Goal: Task Accomplishment & Management: Use online tool/utility

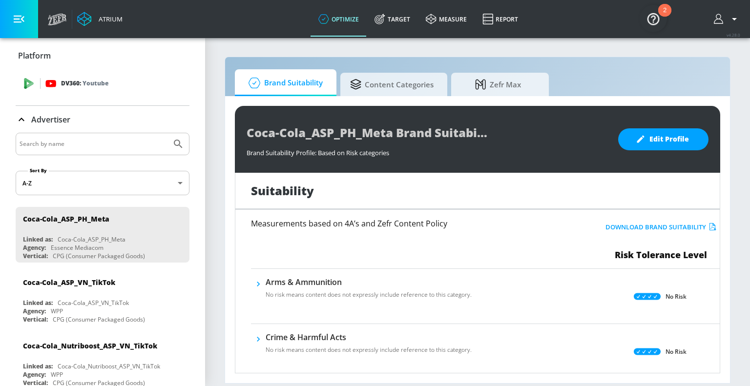
click at [33, 82] on icon at bounding box center [28, 83] width 11 height 11
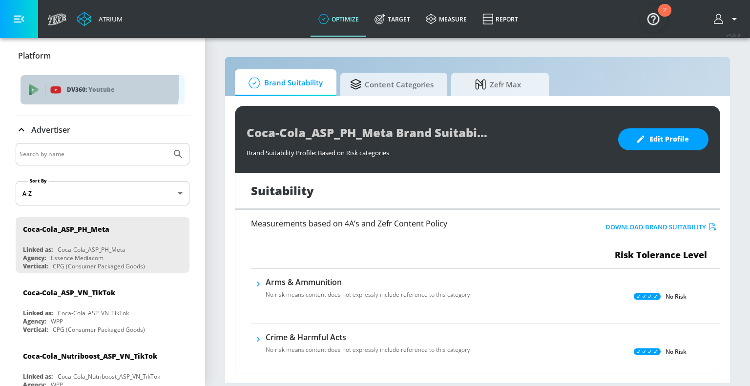
click at [33, 85] on icon "list of platforms" at bounding box center [33, 90] width 11 height 11
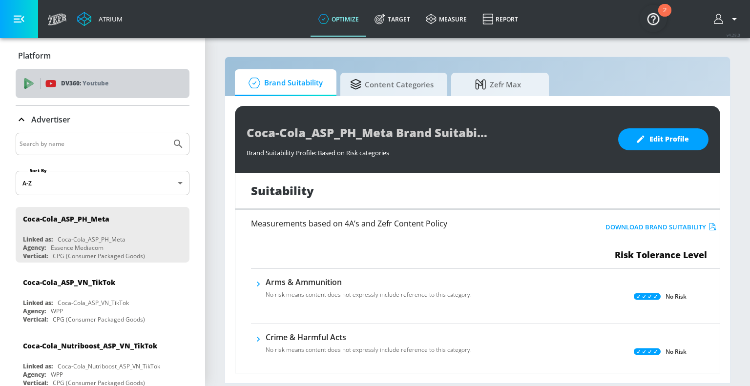
click at [123, 93] on div "DV360: Youtube" at bounding box center [103, 83] width 174 height 29
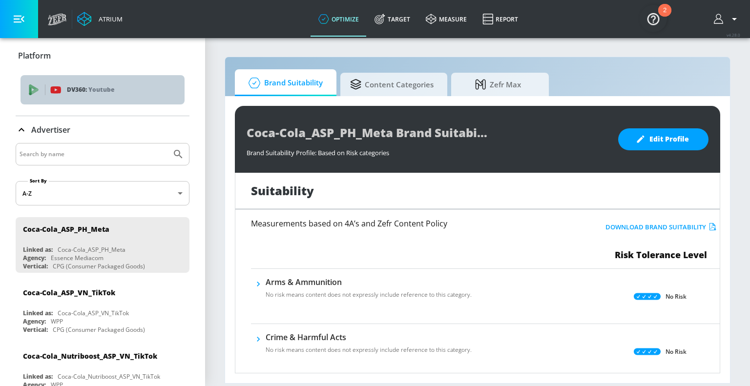
click at [122, 91] on p "DV360: Youtube" at bounding box center [122, 90] width 110 height 11
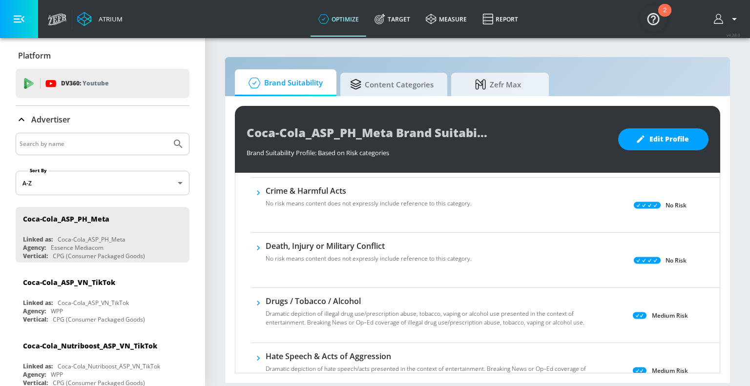
click at [722, 19] on icon "button" at bounding box center [719, 19] width 11 height 11
click at [567, 56] on div at bounding box center [375, 193] width 750 height 386
click at [24, 19] on icon "button" at bounding box center [19, 19] width 11 height 11
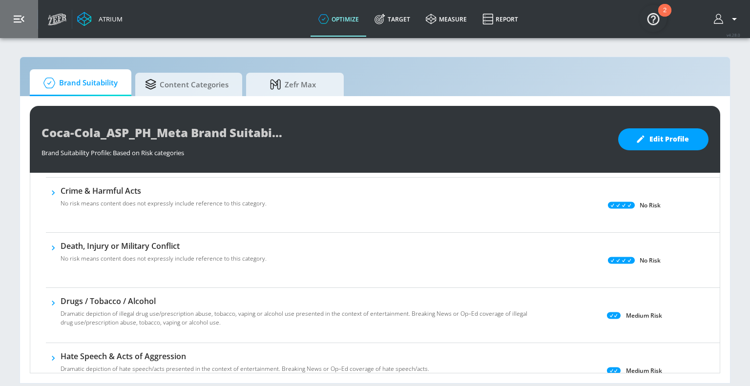
click at [24, 19] on icon "button" at bounding box center [19, 19] width 11 height 11
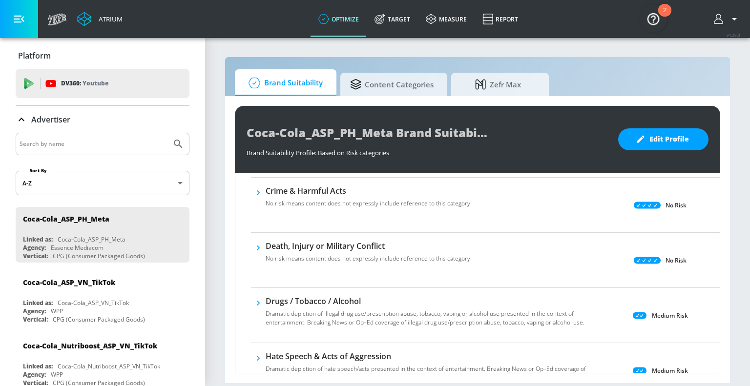
click at [103, 18] on div "Atrium" at bounding box center [109, 19] width 28 height 9
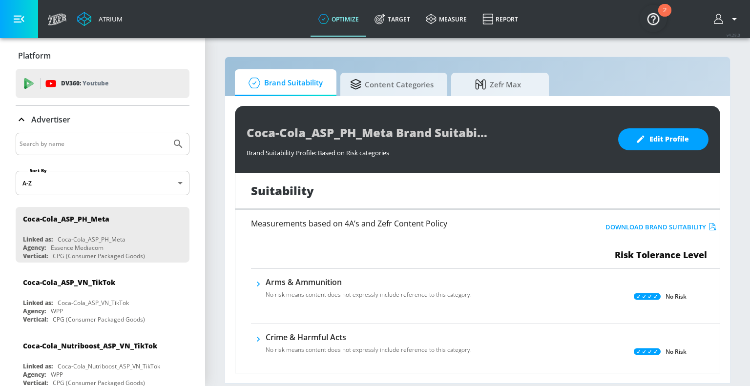
click at [67, 21] on div "Atrium" at bounding box center [85, 19] width 85 height 38
click at [32, 22] on button "button" at bounding box center [19, 19] width 38 height 38
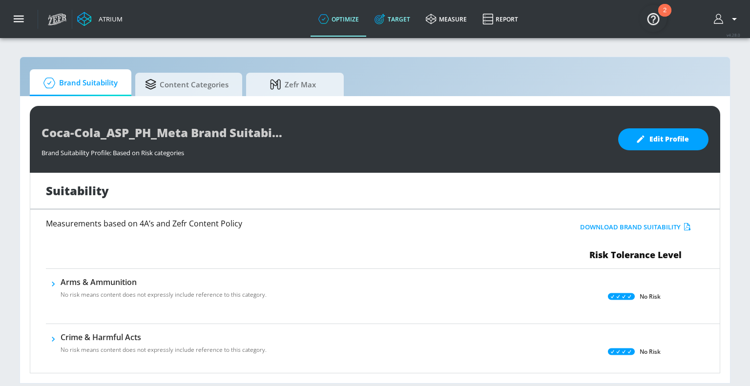
click at [393, 33] on link "Target" at bounding box center [392, 18] width 51 height 35
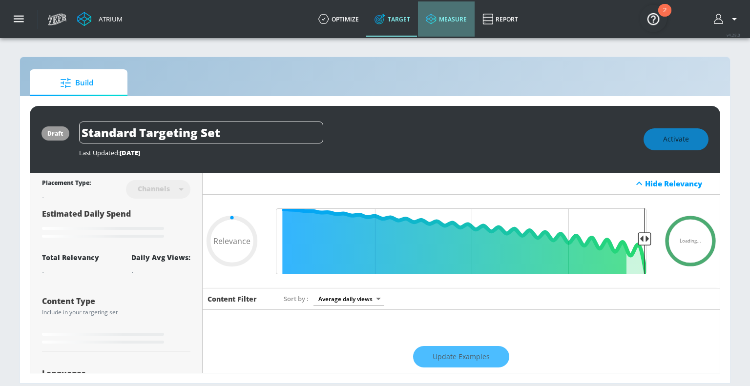
click at [444, 30] on link "measure" at bounding box center [446, 18] width 57 height 35
type input "0.6"
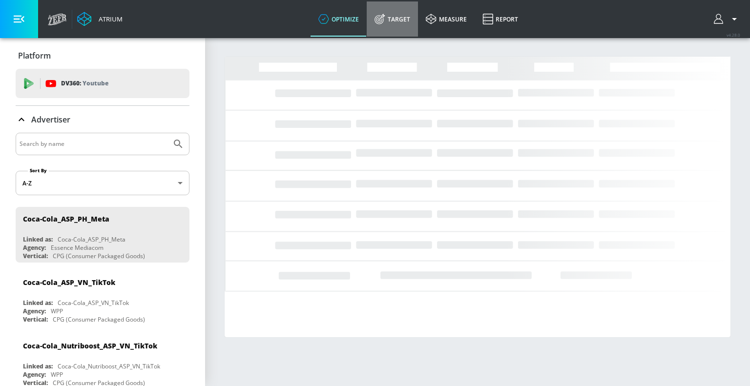
click at [399, 25] on link "Target" at bounding box center [392, 18] width 51 height 35
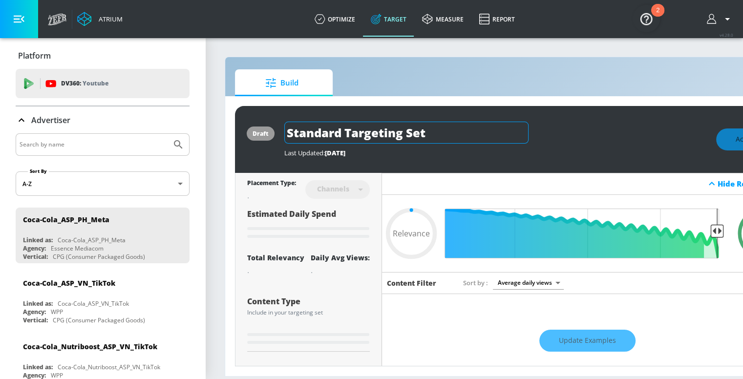
type input "0.6"
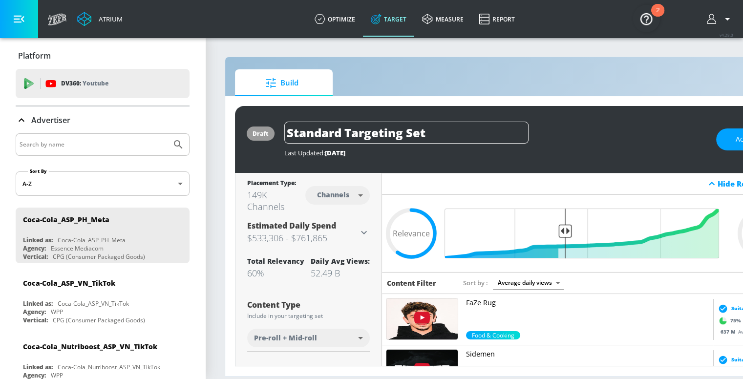
click at [118, 276] on div "Coca-Cola_ASP_VN_TikTok" at bounding box center [105, 282] width 164 height 23
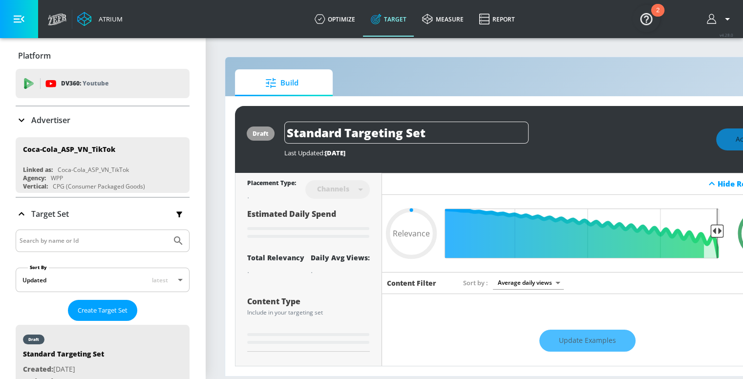
scroll to position [7, 0]
type input "0.6"
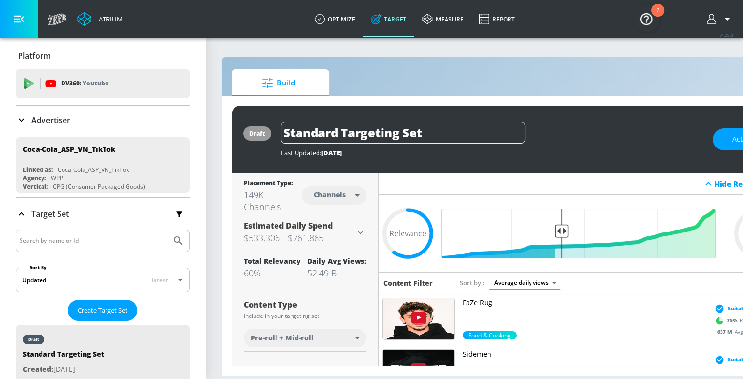
scroll to position [0, 4]
click at [281, 80] on span "Build" at bounding box center [278, 82] width 74 height 23
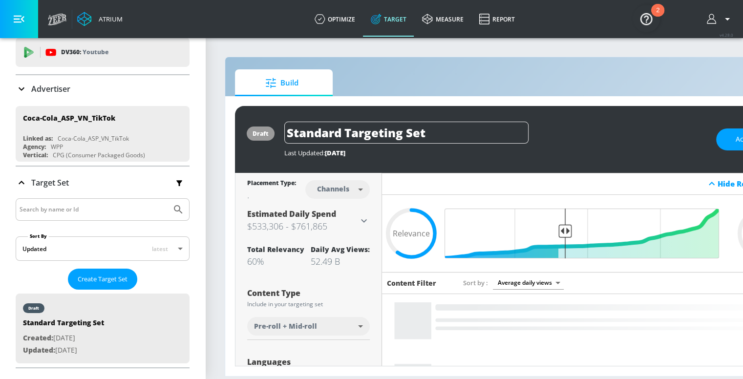
scroll to position [98, 0]
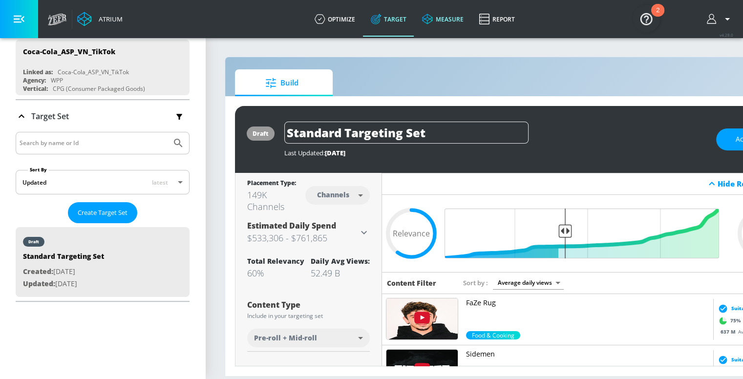
click at [456, 21] on link "measure" at bounding box center [442, 18] width 57 height 35
